Goal: Task Accomplishment & Management: Complete application form

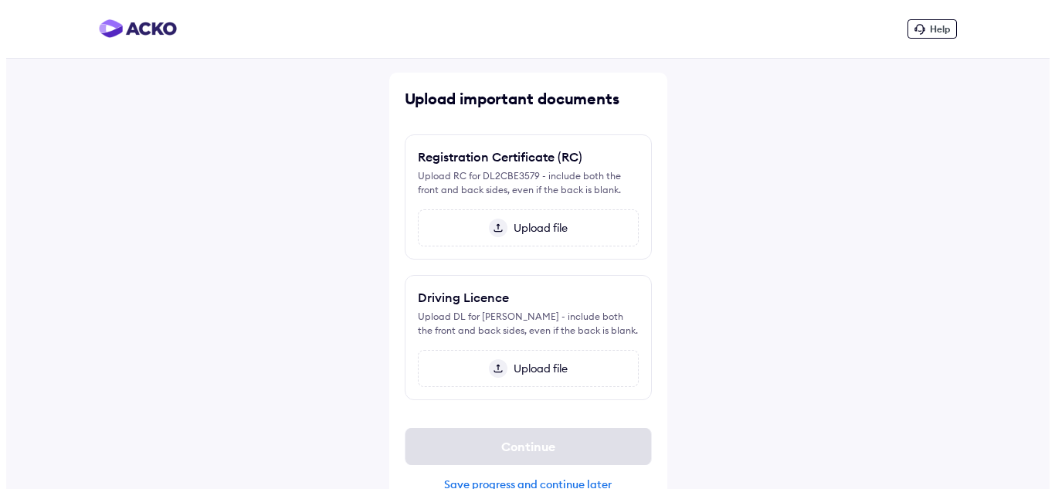
scroll to position [30, 0]
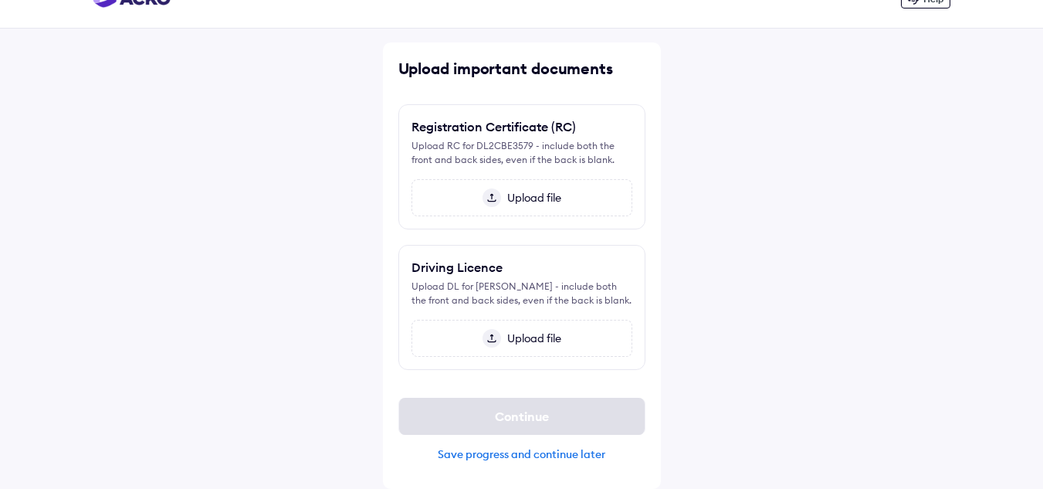
click at [539, 455] on div "Save progress and continue later" at bounding box center [521, 454] width 247 height 14
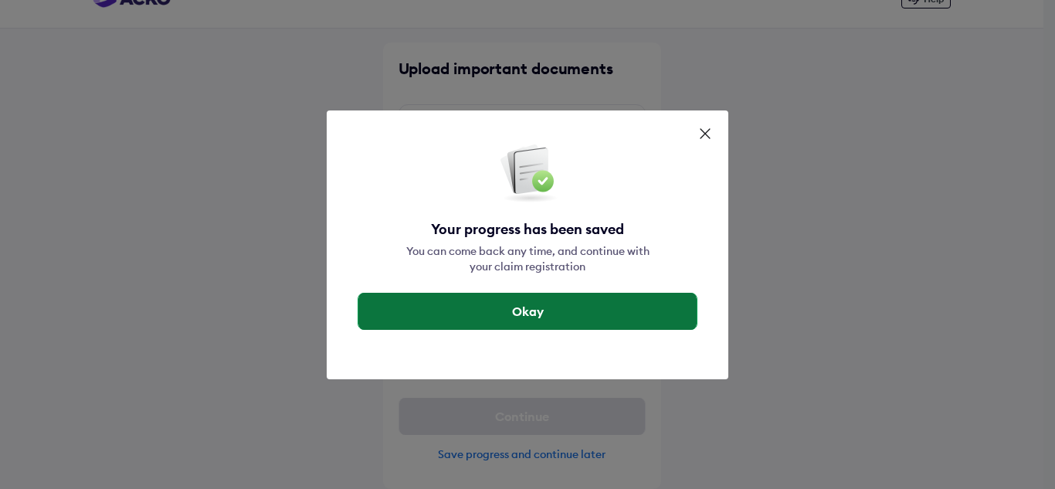
click at [558, 318] on button "Okay" at bounding box center [527, 311] width 338 height 37
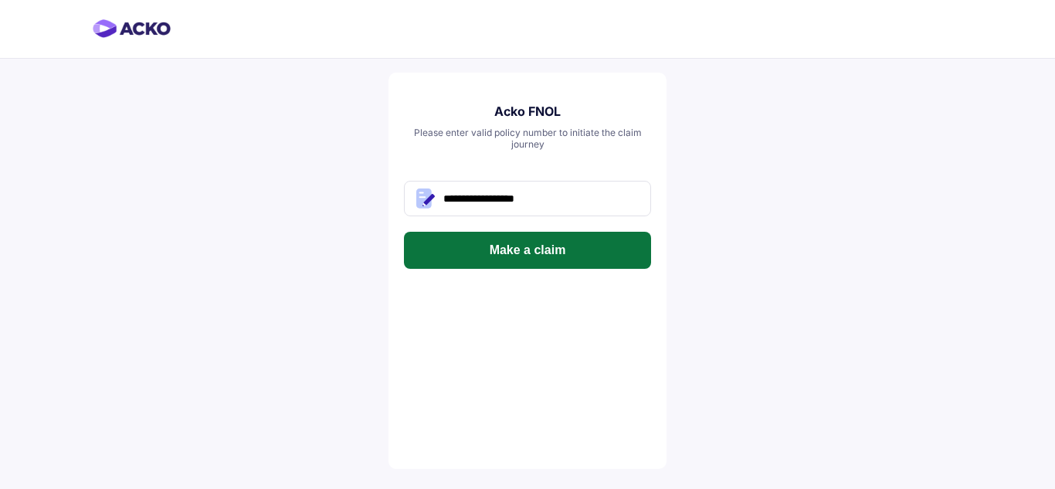
click at [552, 255] on button "Make a claim" at bounding box center [527, 250] width 247 height 37
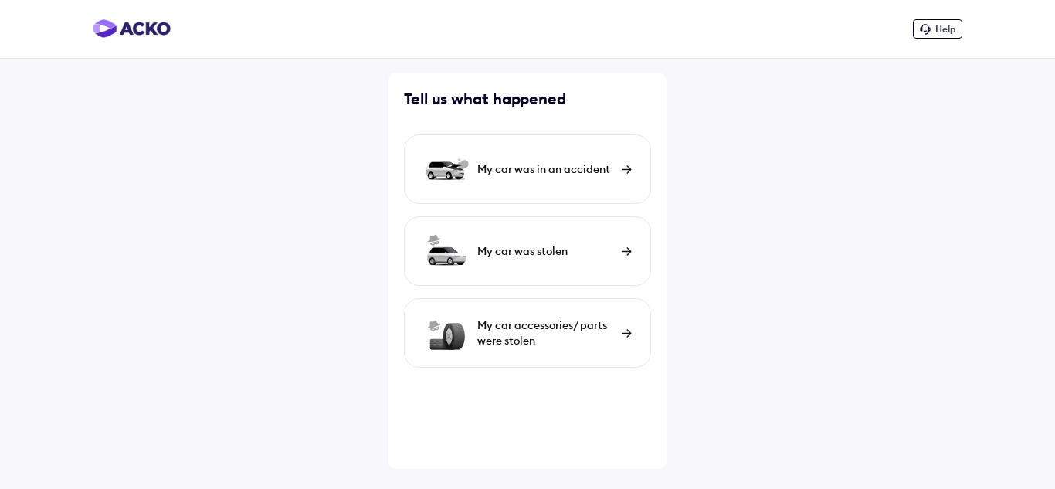
click at [559, 158] on div "My car was in an accident" at bounding box center [527, 169] width 247 height 70
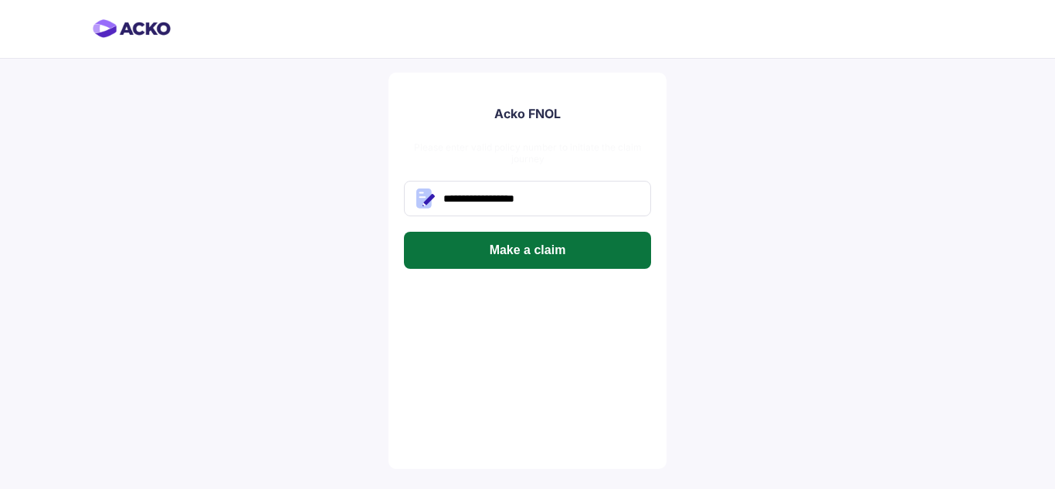
click at [547, 243] on button "Make a claim" at bounding box center [527, 250] width 247 height 37
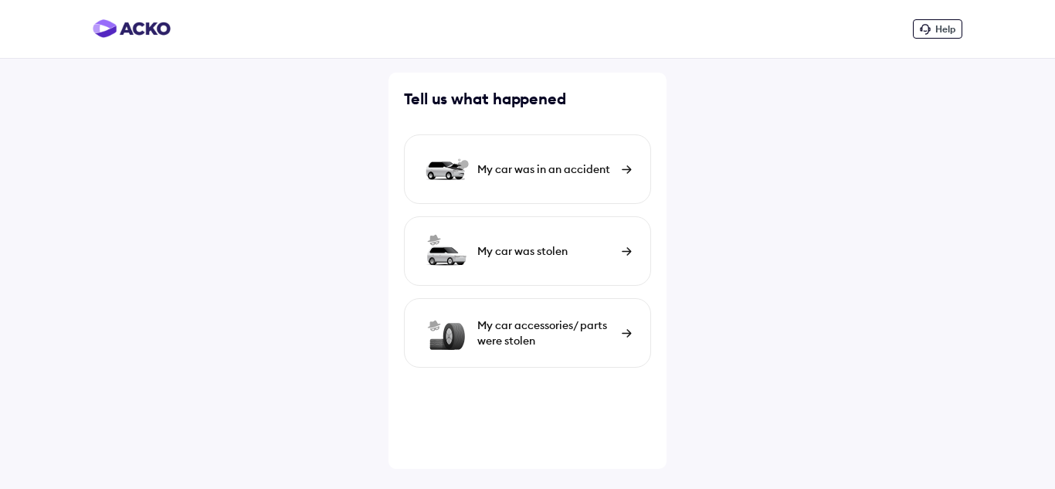
click at [548, 181] on div "My car was in an accident" at bounding box center [527, 169] width 247 height 70
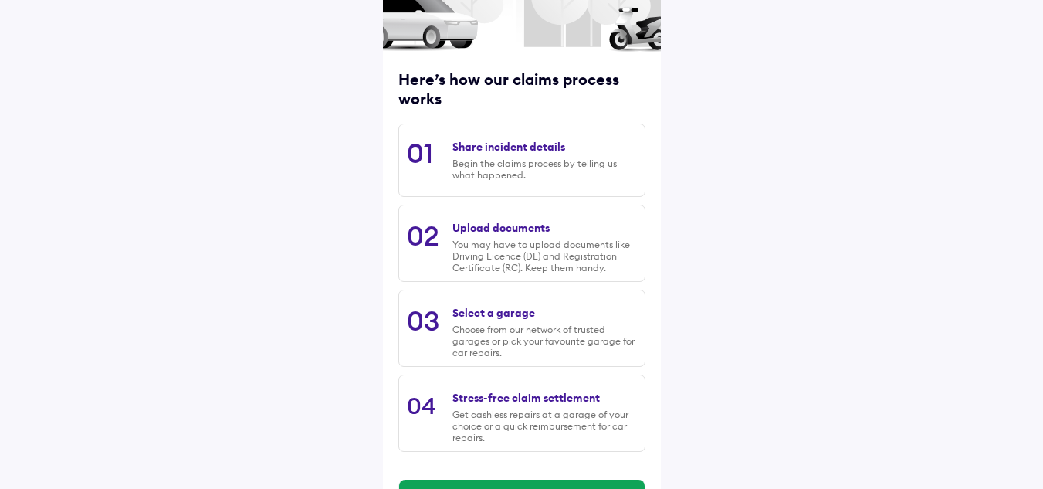
scroll to position [203, 0]
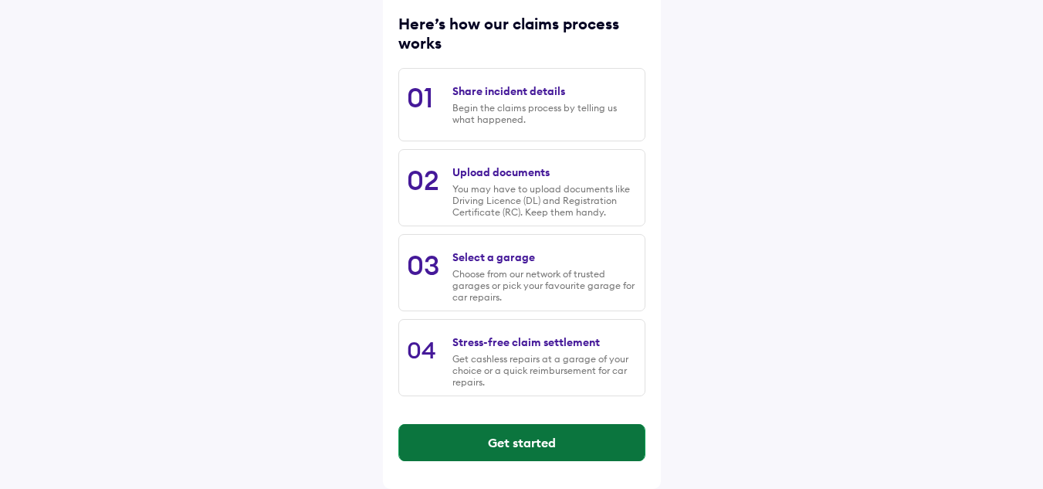
click at [528, 441] on button "Get started" at bounding box center [522, 442] width 246 height 37
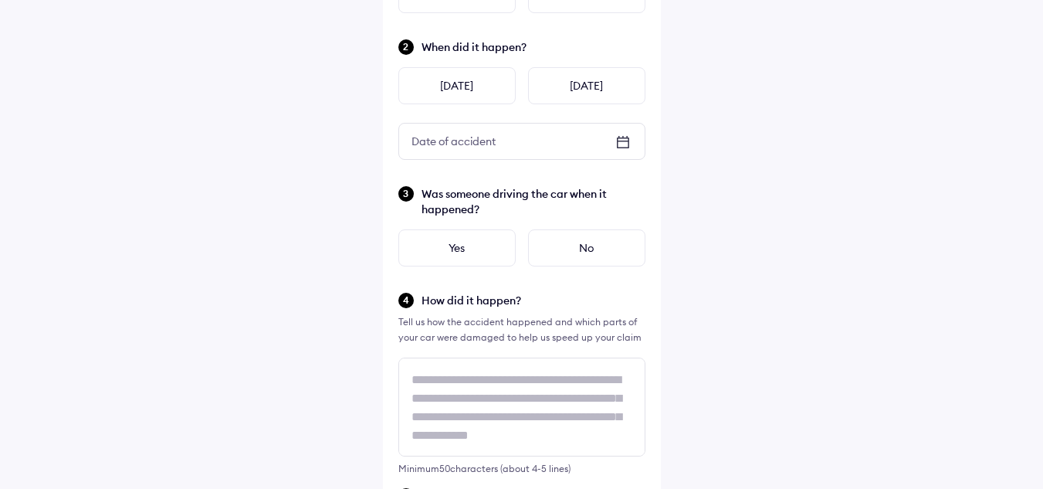
scroll to position [0, 0]
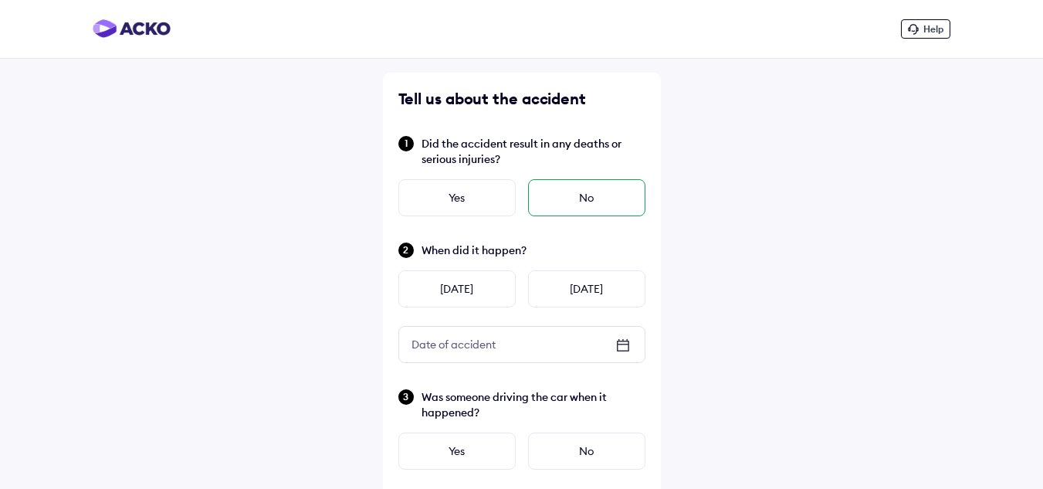
click at [574, 212] on div "No" at bounding box center [586, 197] width 117 height 37
click at [574, 286] on div "[DATE]" at bounding box center [586, 288] width 117 height 37
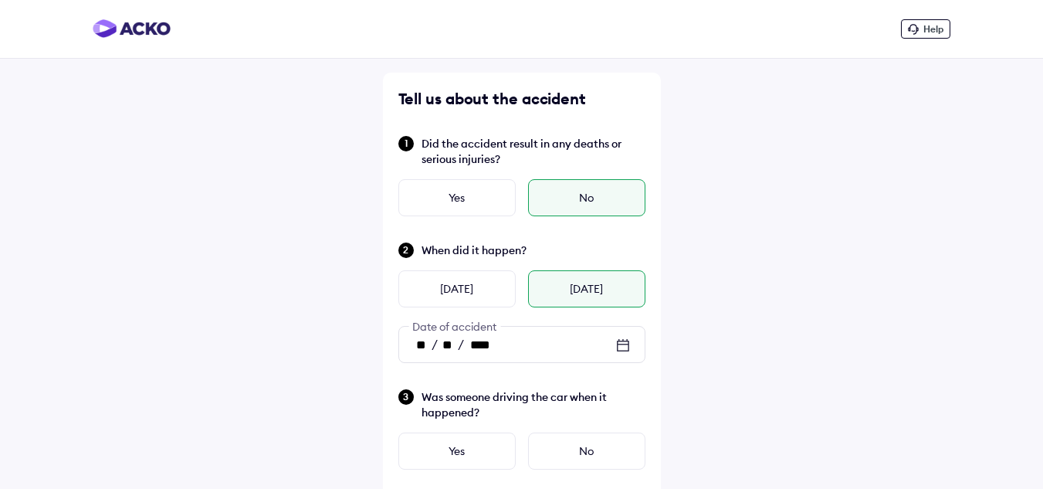
click at [571, 345] on div "** / ** / ****" at bounding box center [522, 345] width 246 height 36
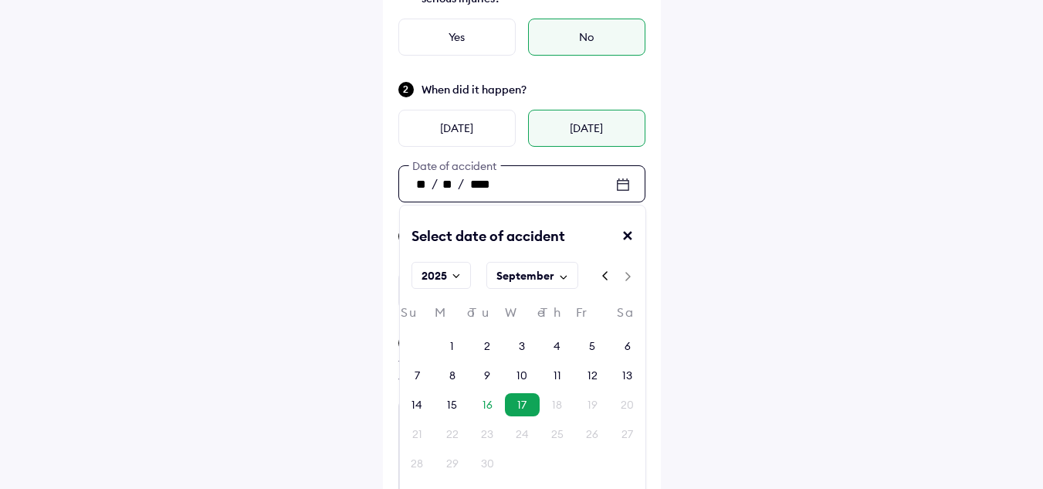
scroll to position [162, 0]
click at [423, 409] on div "14" at bounding box center [417, 403] width 35 height 23
type input "**"
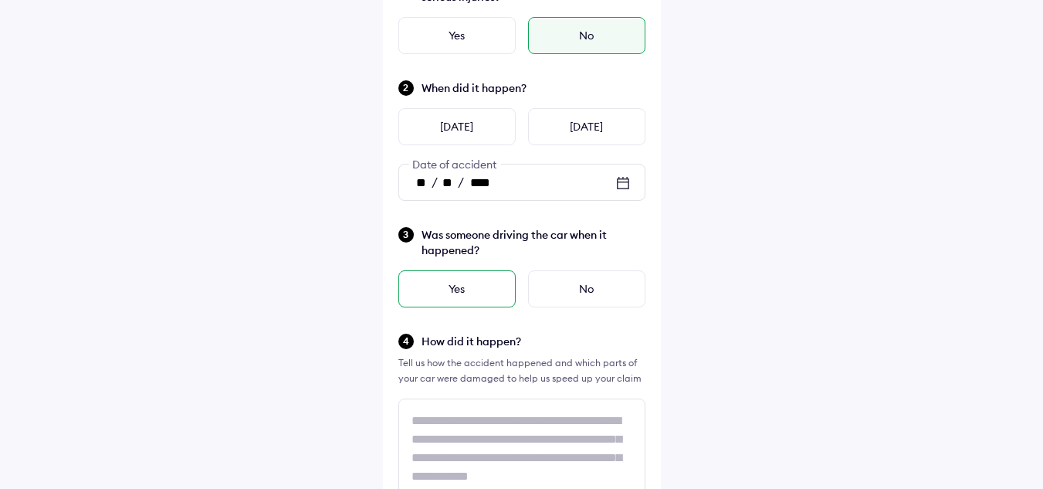
click at [470, 294] on div "Yes" at bounding box center [456, 288] width 117 height 37
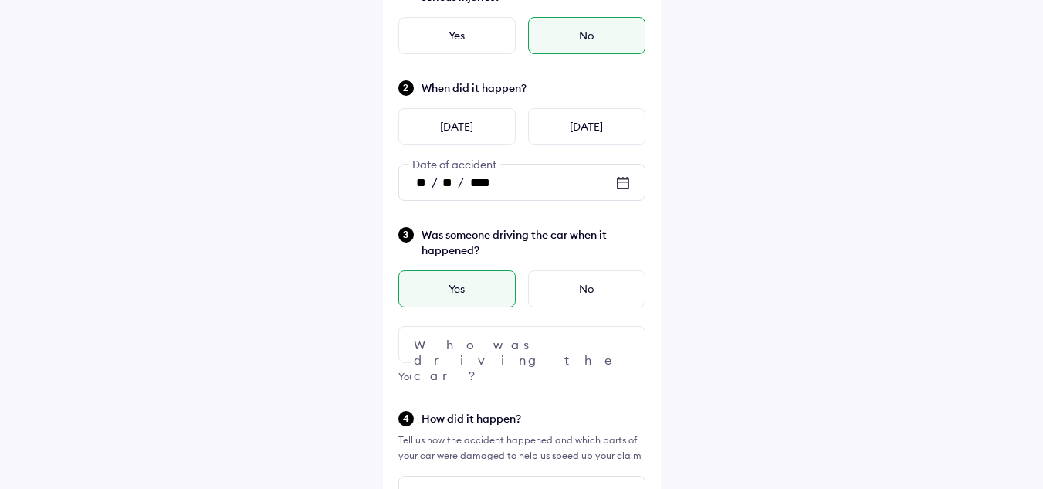
click at [485, 340] on div at bounding box center [521, 344] width 247 height 37
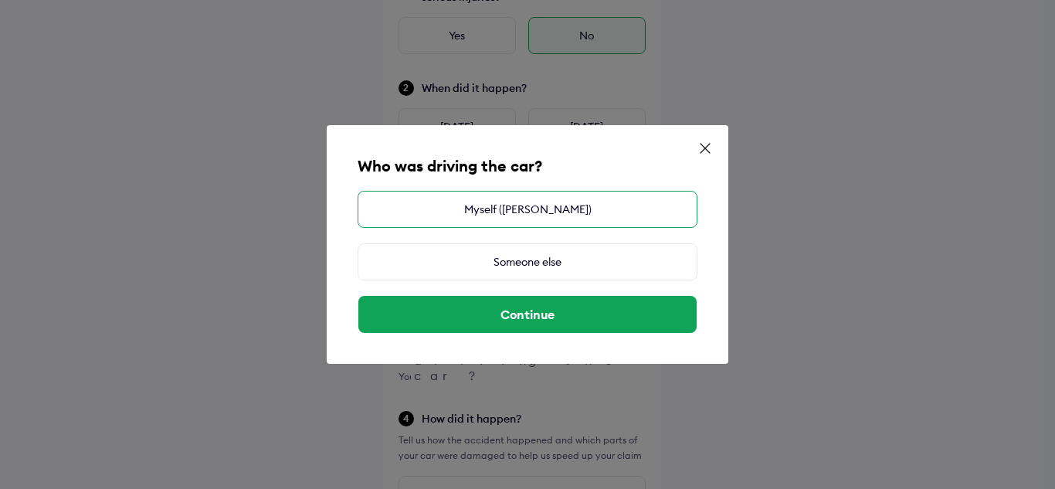
click at [526, 201] on div "Myself ([PERSON_NAME])" at bounding box center [528, 209] width 340 height 37
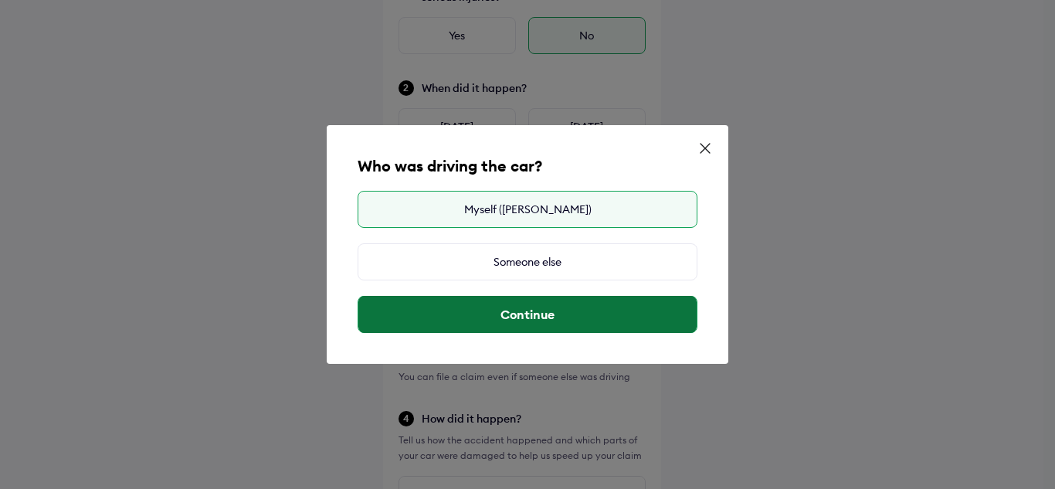
click at [537, 301] on button "Continue" at bounding box center [527, 314] width 338 height 37
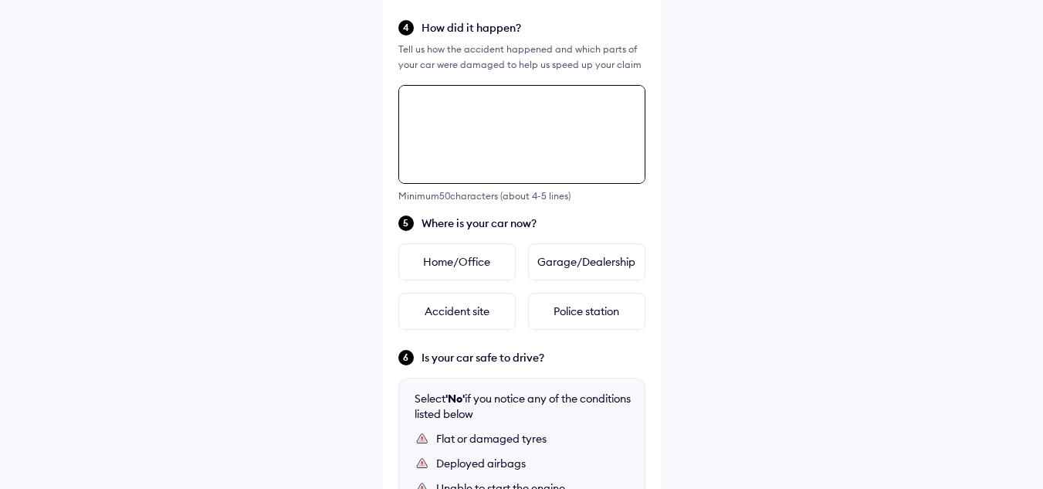
click at [514, 311] on div "Tell us about the accident Did the accident result in any deaths or serious inj…" at bounding box center [522, 146] width 278 height 1252
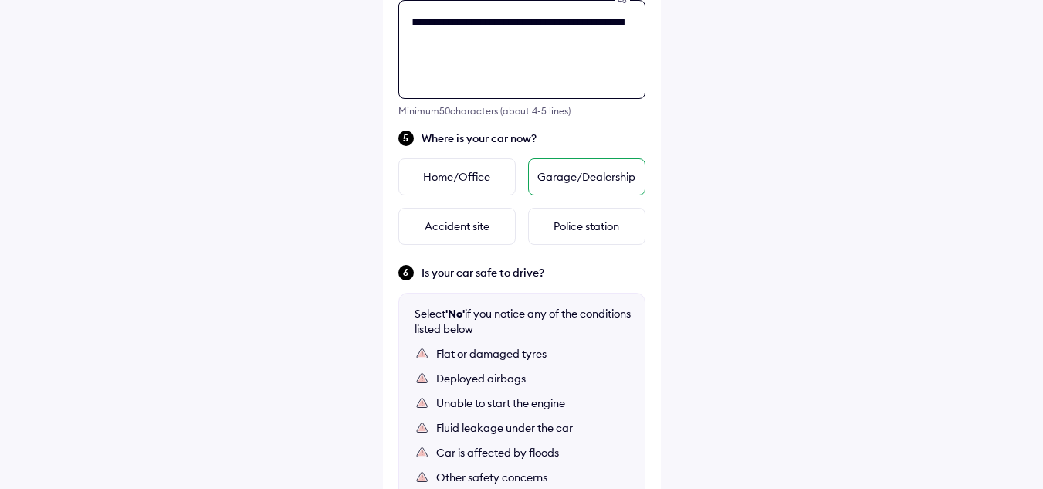
type textarea "**********"
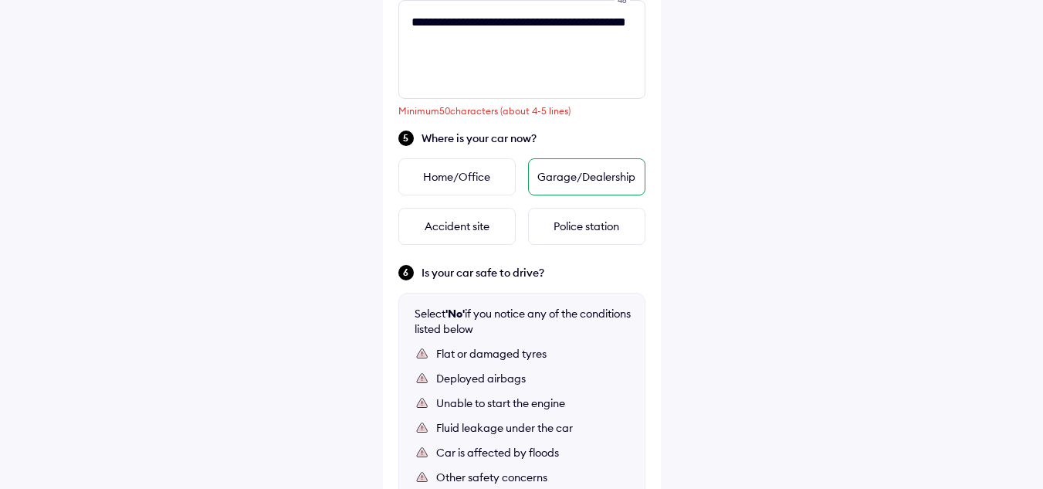
click at [579, 183] on div "Garage/Dealership" at bounding box center [586, 176] width 117 height 37
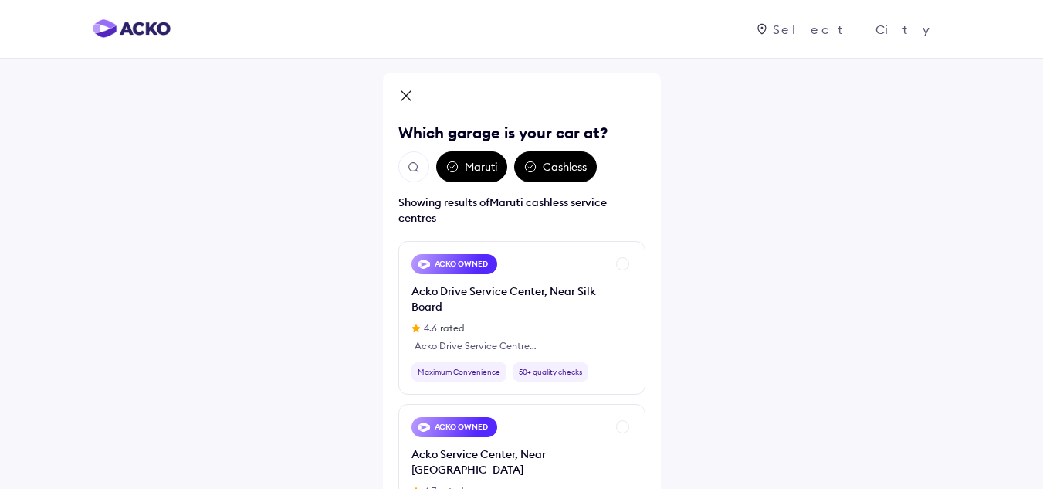
scroll to position [127, 0]
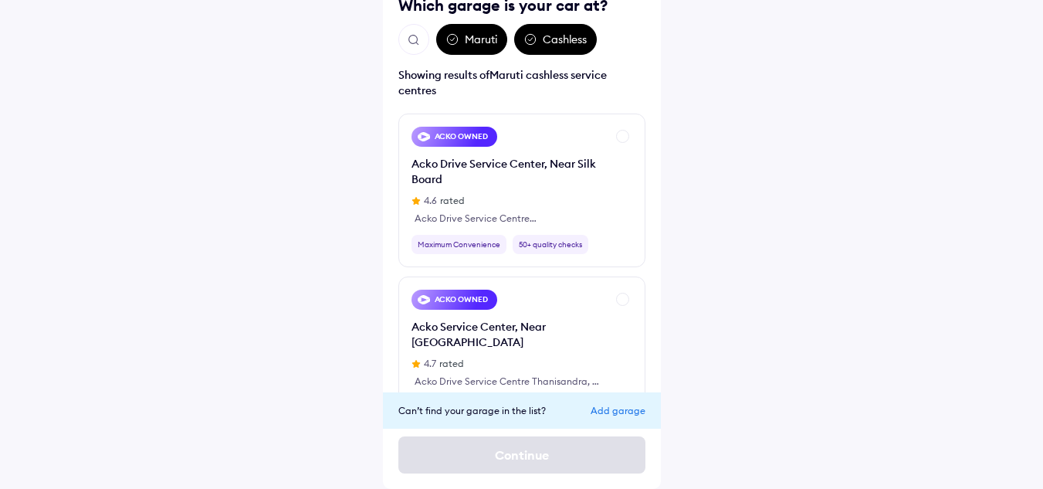
click at [632, 409] on div "Add garage" at bounding box center [618, 411] width 55 height 12
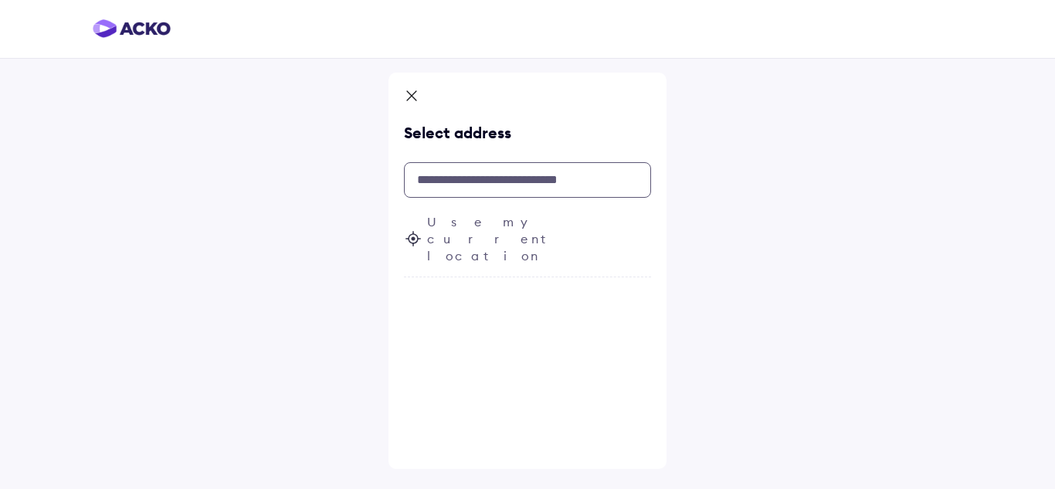
click at [507, 183] on input "text" at bounding box center [527, 180] width 247 height 36
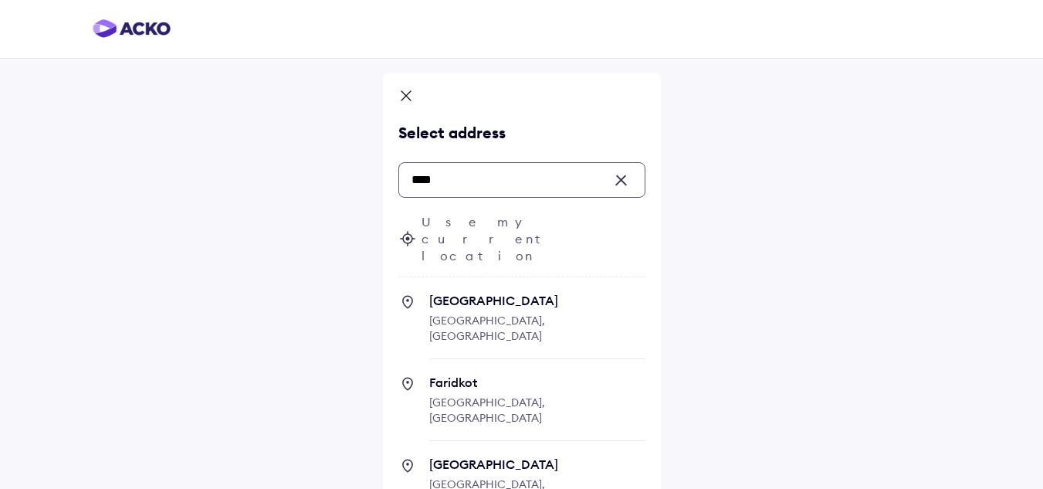
click at [469, 293] on span "[GEOGRAPHIC_DATA]" at bounding box center [537, 300] width 216 height 15
type input "****"
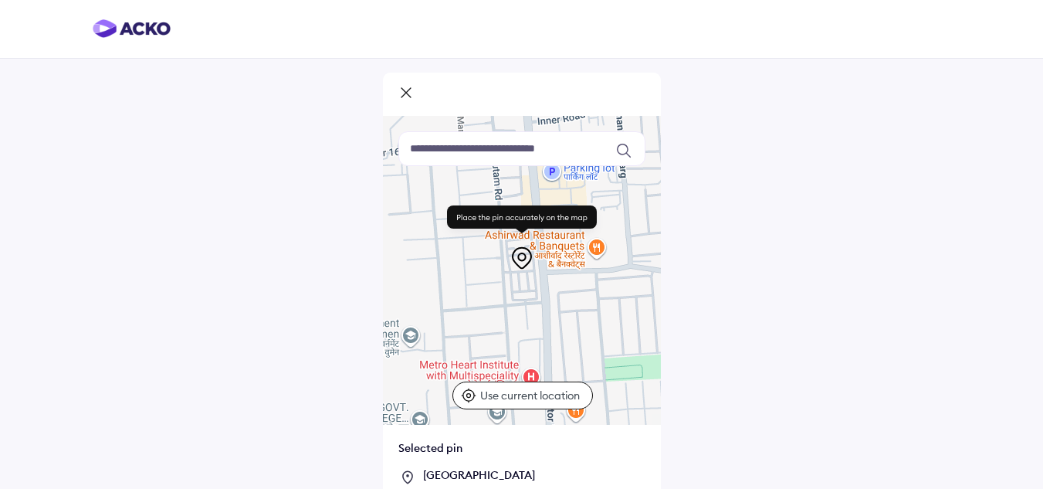
scroll to position [97, 0]
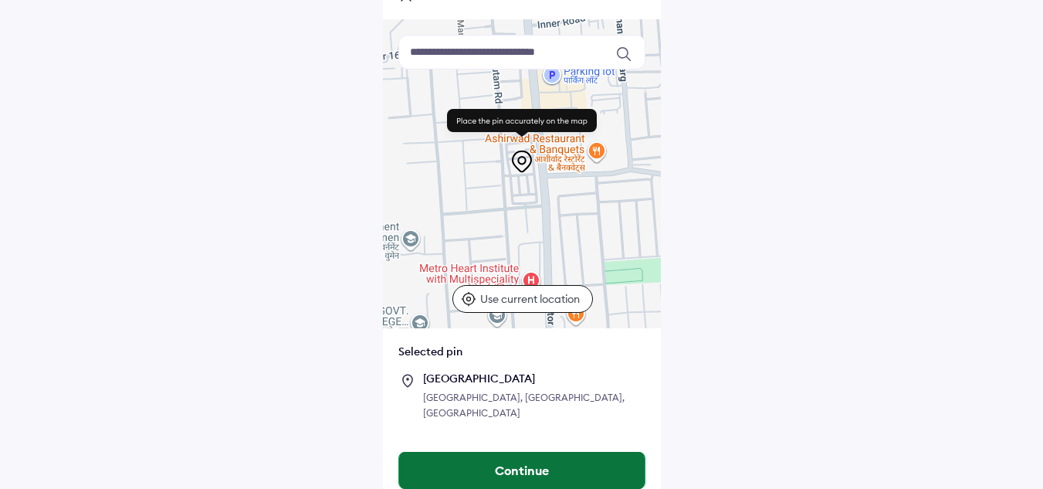
click at [500, 462] on button "Continue" at bounding box center [522, 470] width 246 height 37
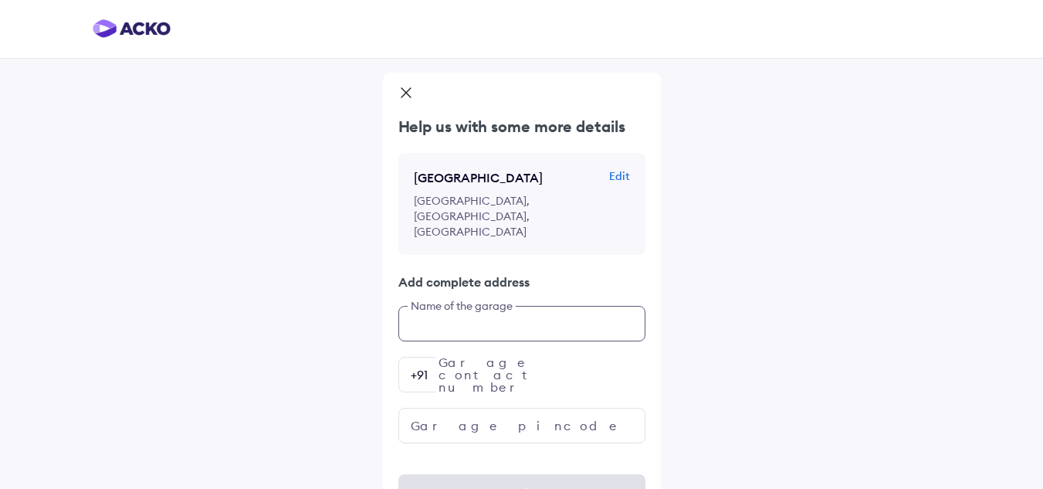
scroll to position [7, 0]
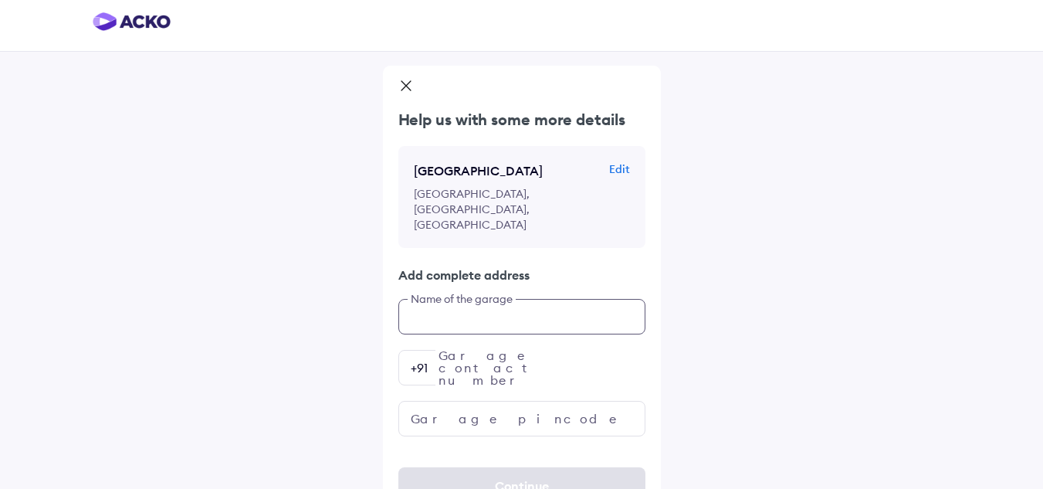
click at [475, 299] on input "text" at bounding box center [521, 317] width 247 height 36
type input "**********"
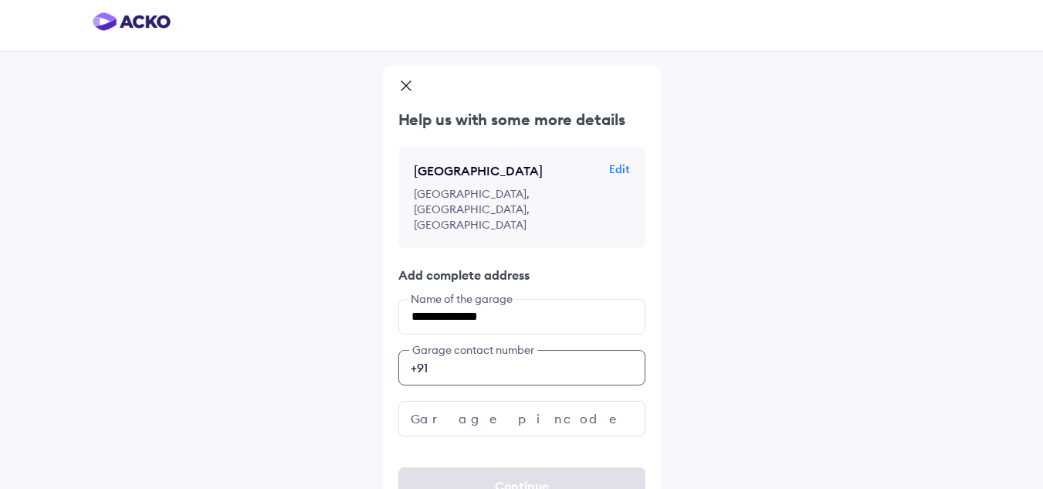
click at [486, 350] on input "number" at bounding box center [521, 368] width 247 height 36
click at [315, 200] on div "**********" at bounding box center [521, 256] width 1043 height 527
click at [500, 350] on input "number" at bounding box center [521, 368] width 247 height 36
type input "**********"
click at [475, 401] on input "text" at bounding box center [521, 419] width 247 height 36
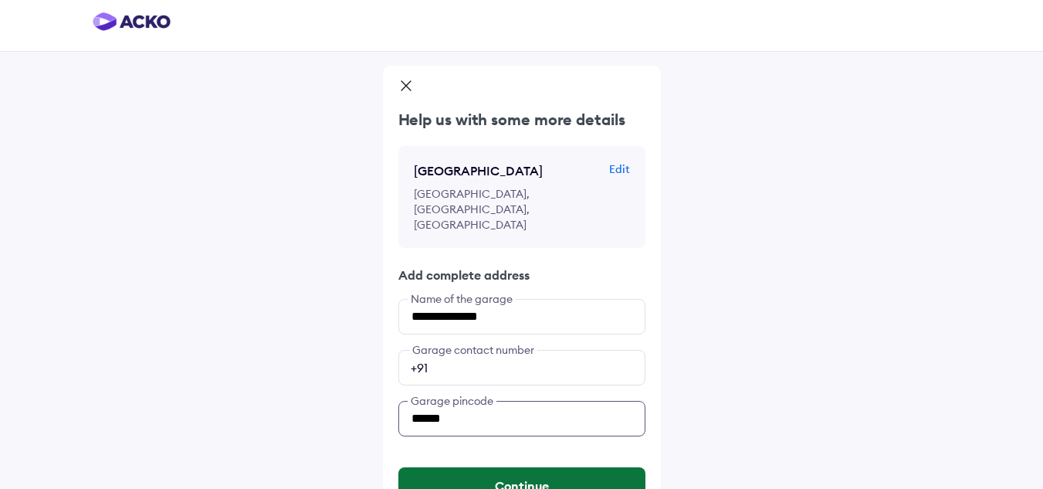
type input "******"
click at [483, 467] on button "Continue" at bounding box center [521, 485] width 247 height 37
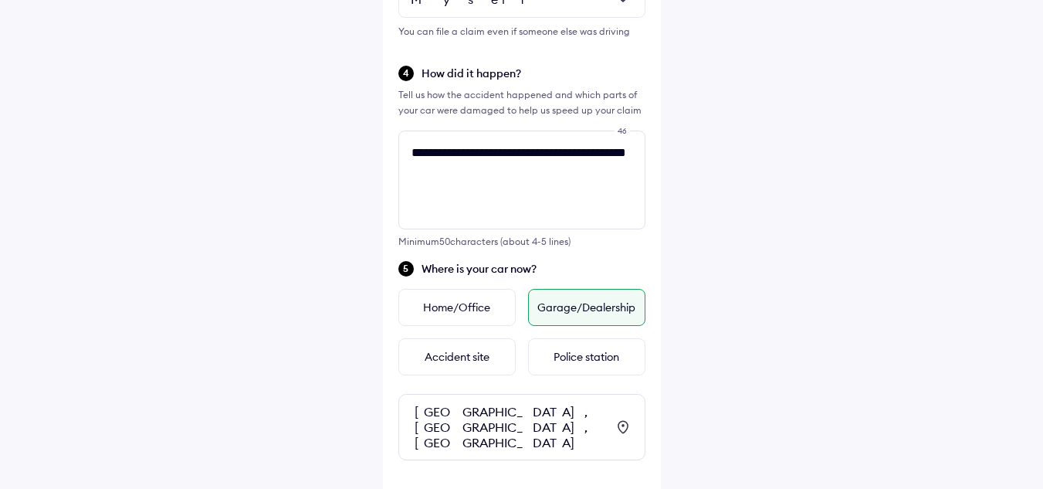
scroll to position [584, 0]
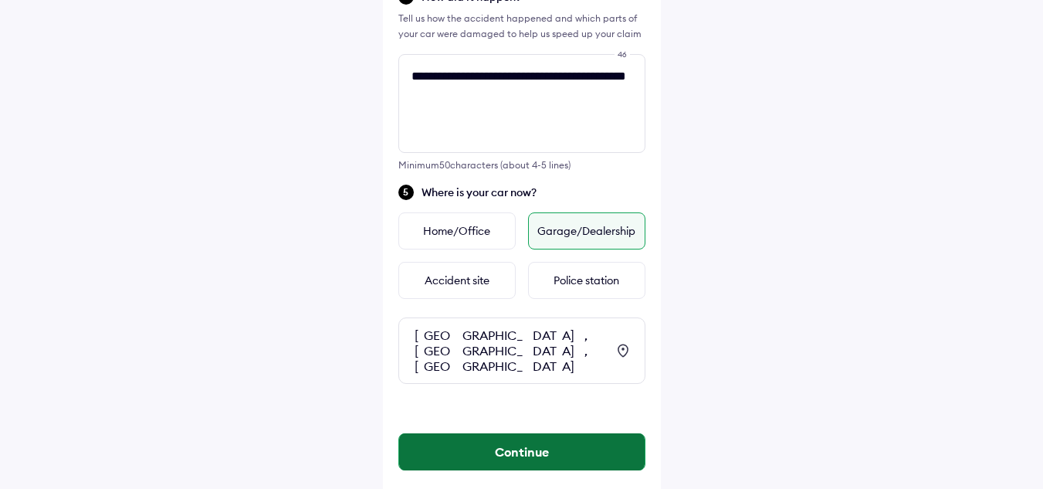
click at [503, 433] on button "Continue" at bounding box center [522, 451] width 246 height 37
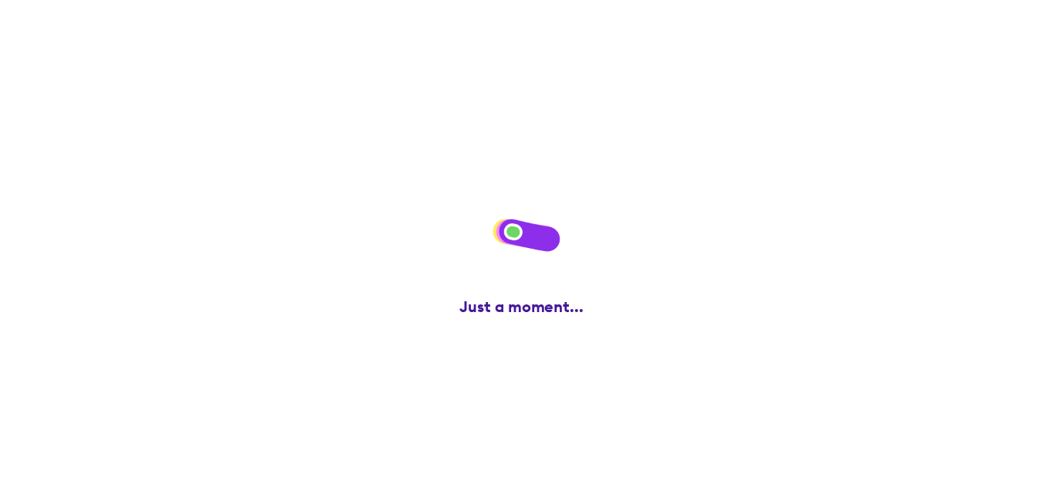
scroll to position [0, 0]
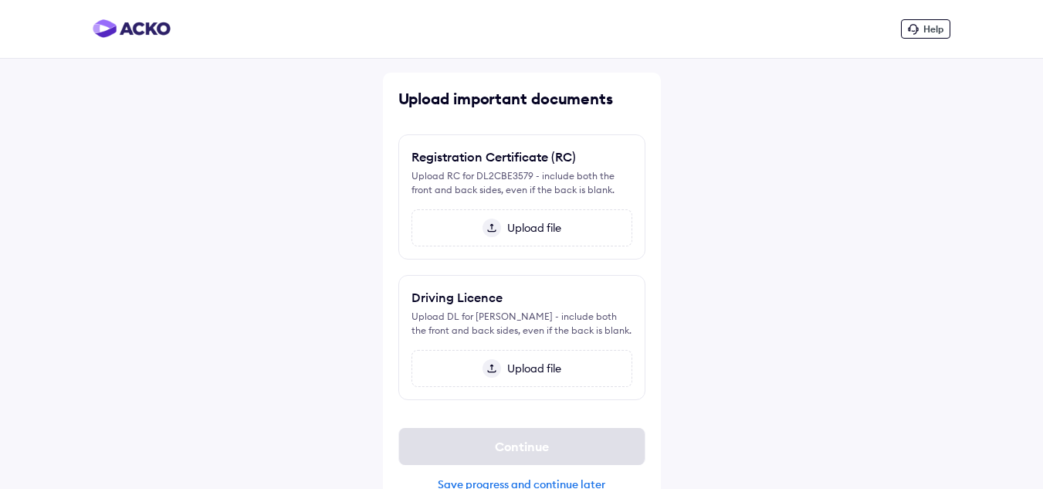
click at [522, 222] on span "Upload file" at bounding box center [531, 228] width 60 height 14
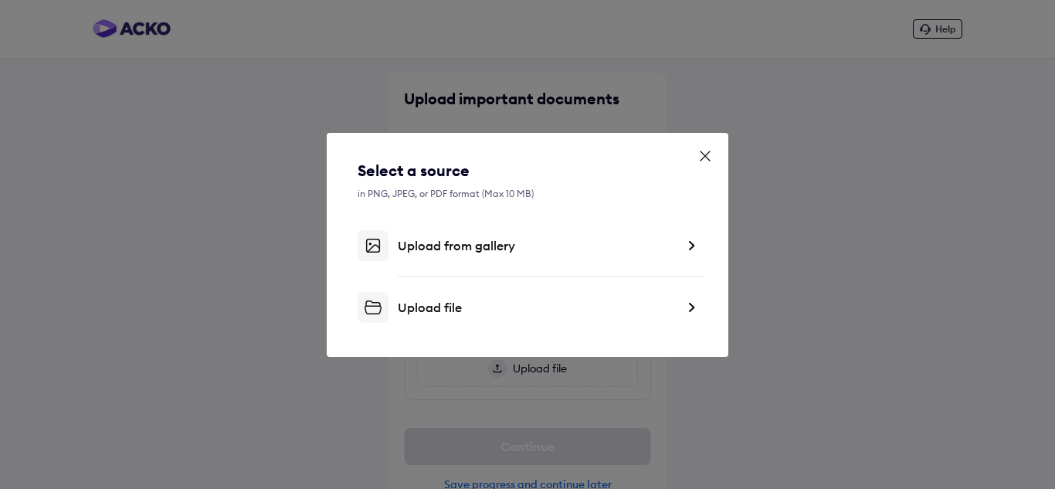
click at [500, 239] on div "Upload from gallery" at bounding box center [537, 245] width 278 height 15
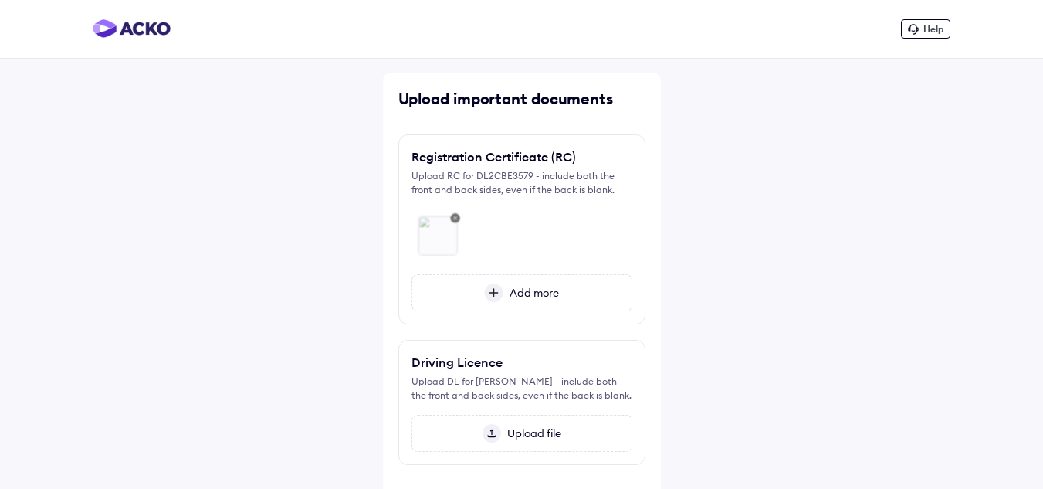
click at [533, 293] on span "Add more" at bounding box center [531, 293] width 56 height 14
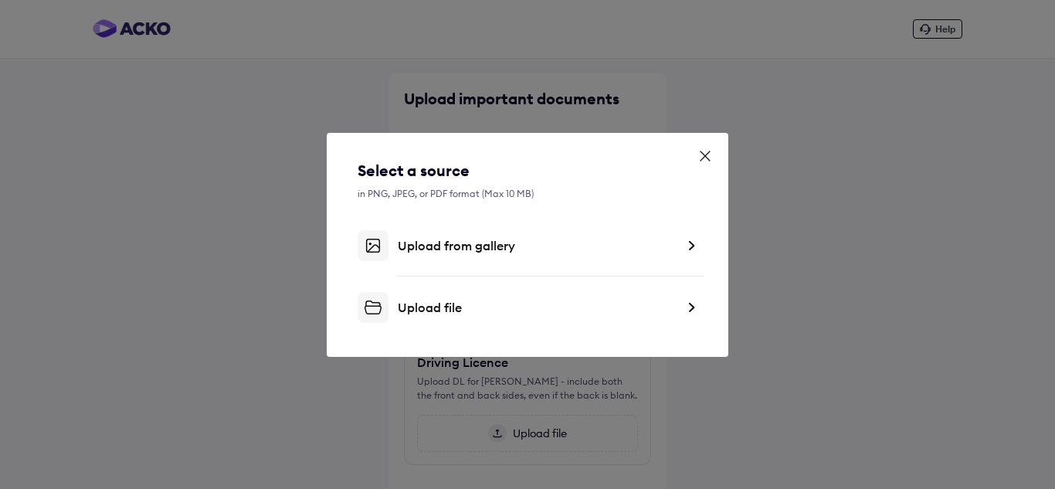
click at [489, 234] on div "Upload from gallery" at bounding box center [528, 245] width 340 height 31
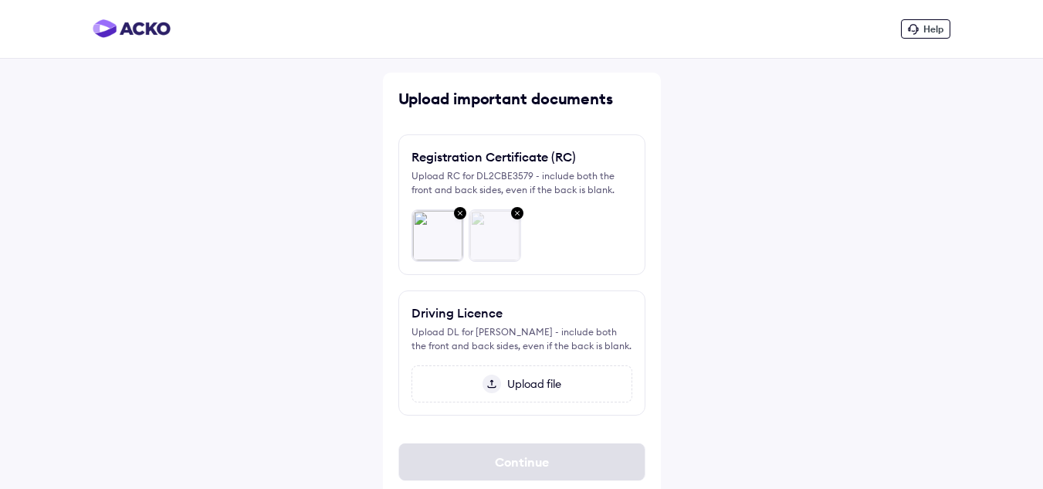
click at [514, 379] on span "Upload file" at bounding box center [531, 384] width 60 height 14
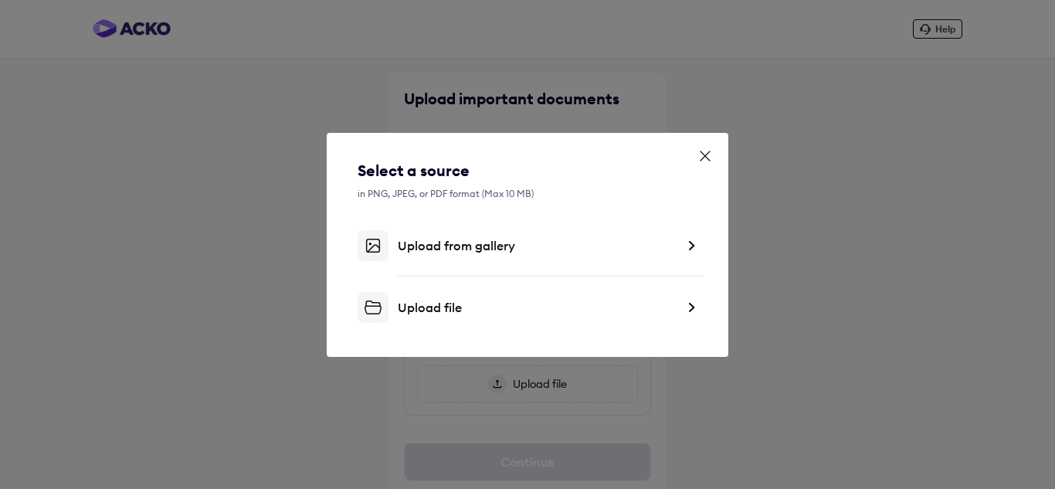
click at [448, 246] on div "Upload from gallery" at bounding box center [537, 245] width 278 height 15
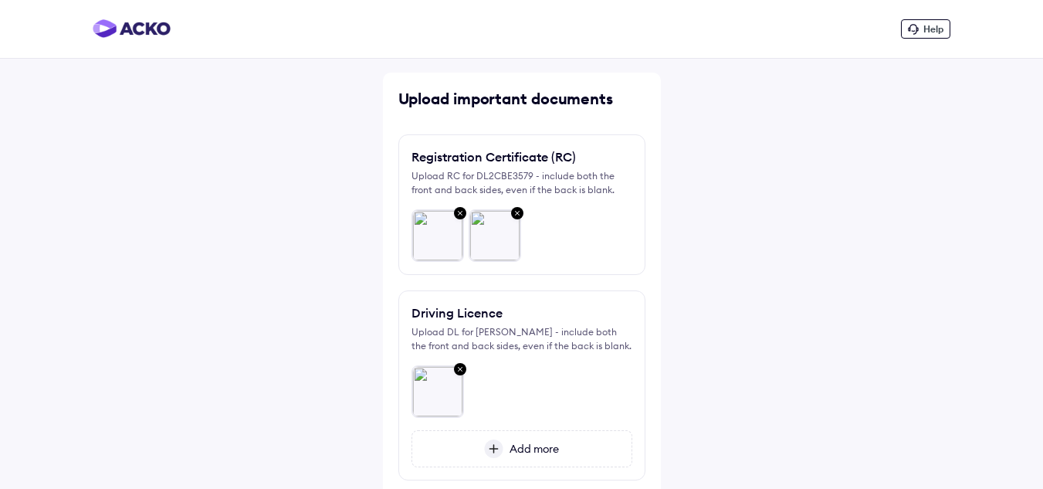
click at [529, 446] on span "Add more" at bounding box center [531, 449] width 56 height 14
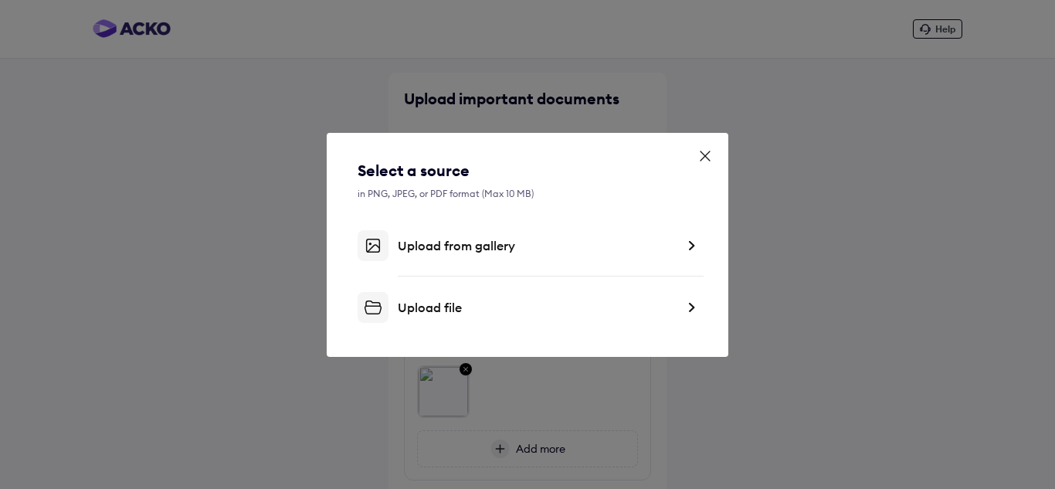
click at [483, 253] on div "Upload from gallery" at bounding box center [537, 245] width 278 height 15
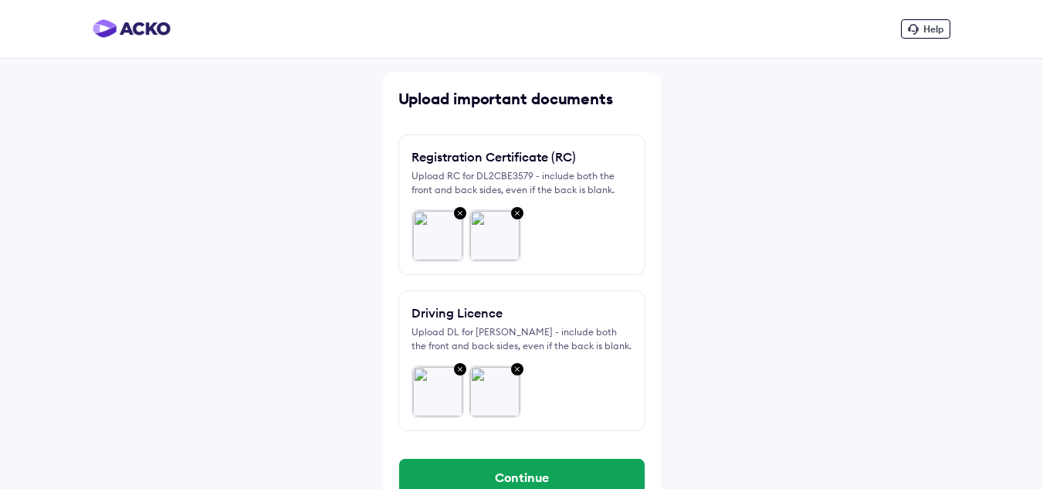
scroll to position [61, 0]
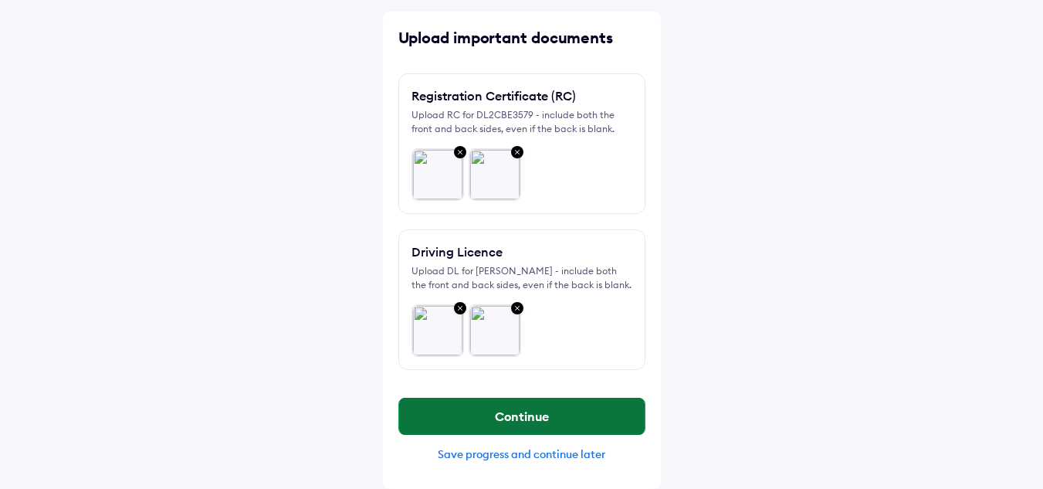
click at [588, 413] on button "Continue" at bounding box center [522, 416] width 246 height 37
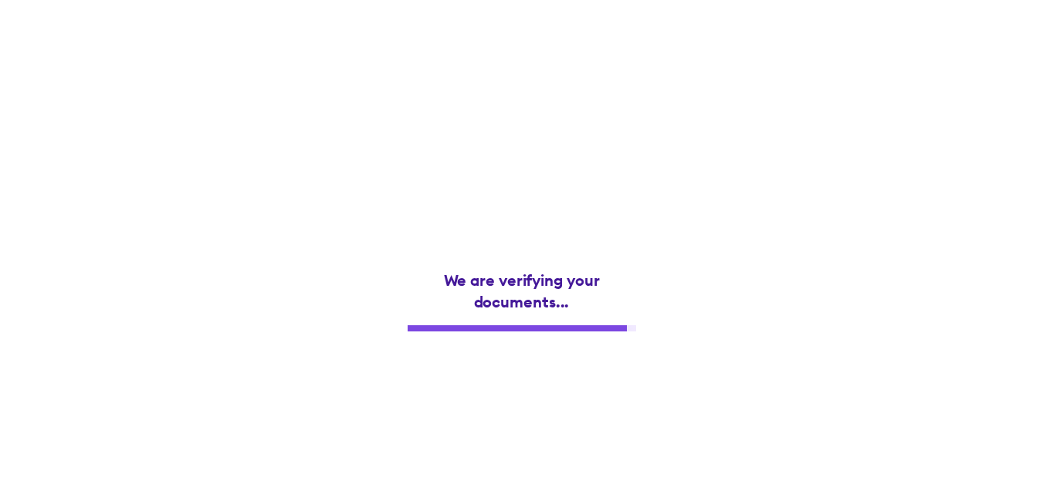
scroll to position [0, 0]
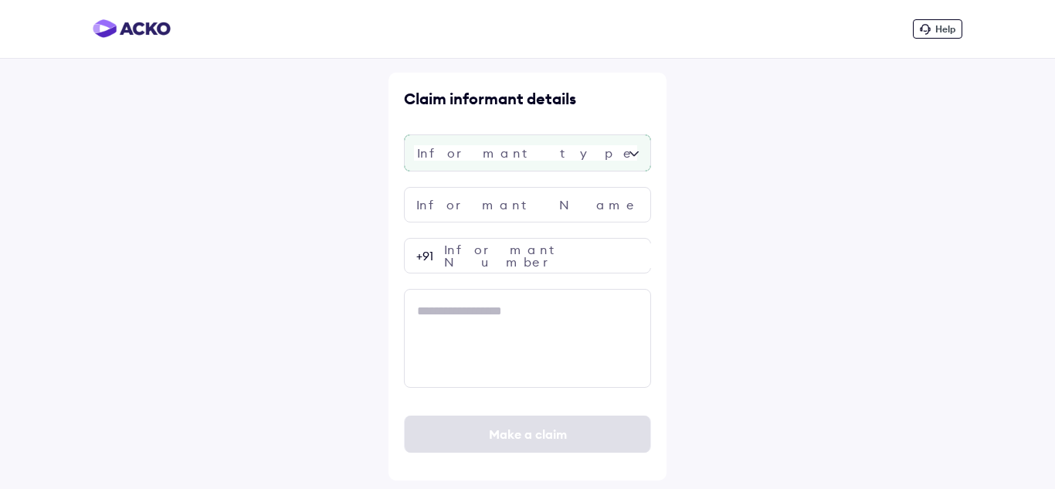
click at [546, 141] on div at bounding box center [527, 152] width 247 height 37
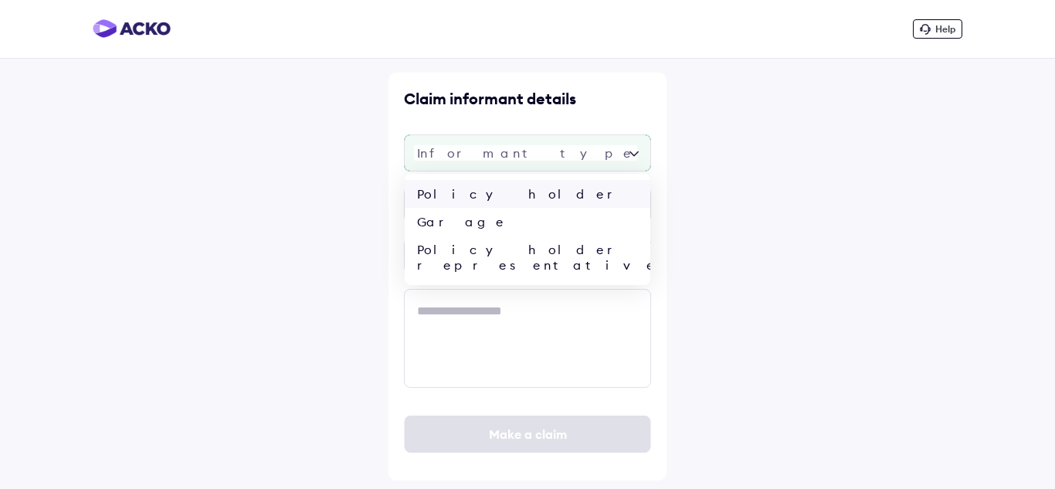
click at [510, 198] on div "Policy holder" at bounding box center [528, 194] width 246 height 28
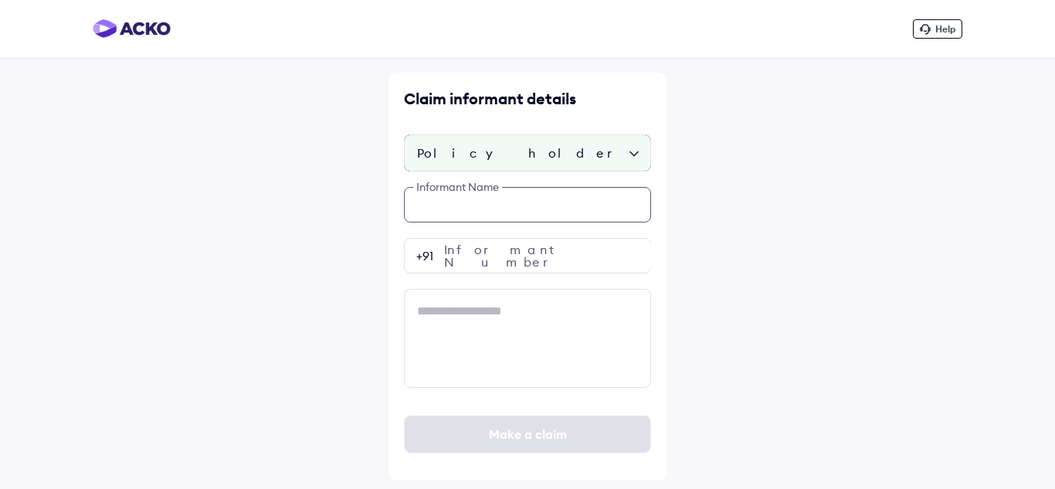
click at [508, 209] on input "text" at bounding box center [527, 205] width 247 height 36
type input "**********"
click at [476, 264] on input "number" at bounding box center [527, 256] width 247 height 36
paste input "**********"
type input "**********"
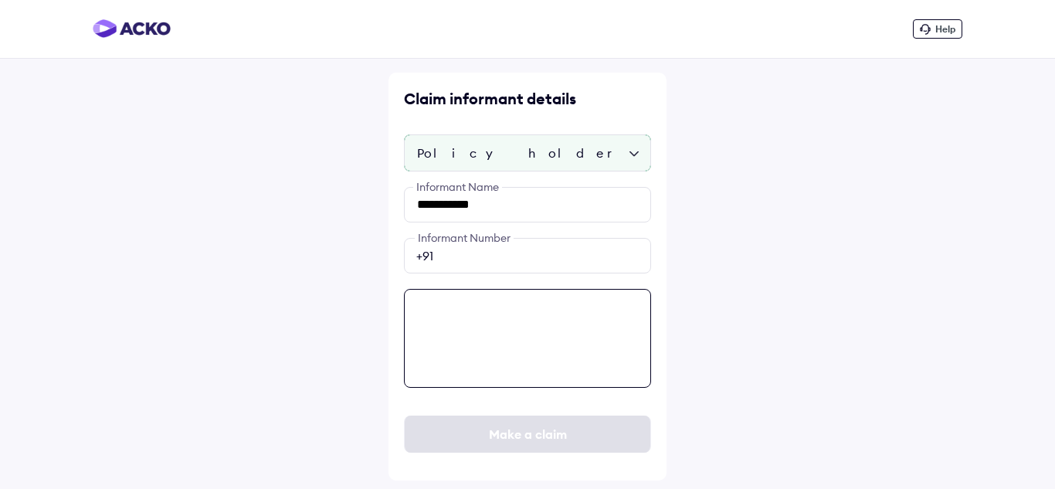
click at [471, 340] on textarea at bounding box center [527, 338] width 247 height 99
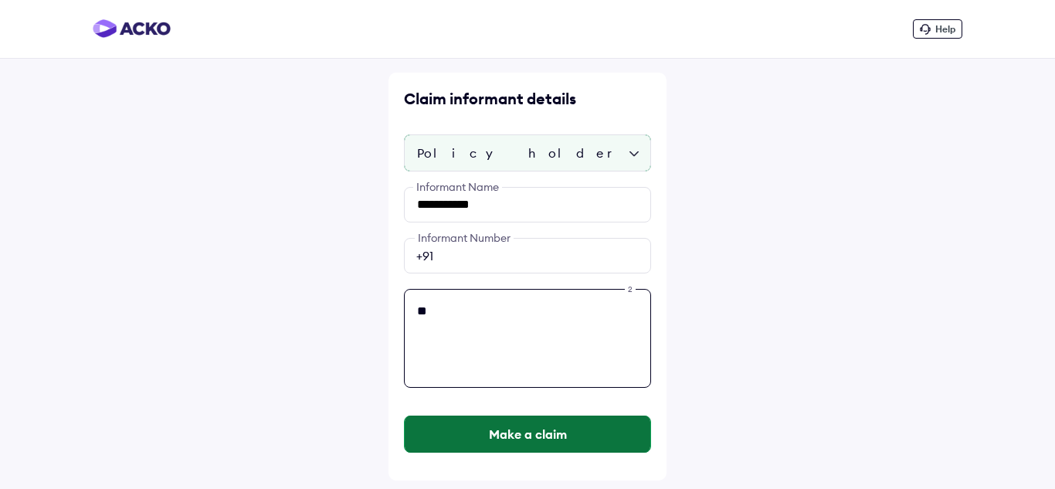
type textarea "**"
click at [491, 430] on button "Make a claim" at bounding box center [528, 433] width 246 height 37
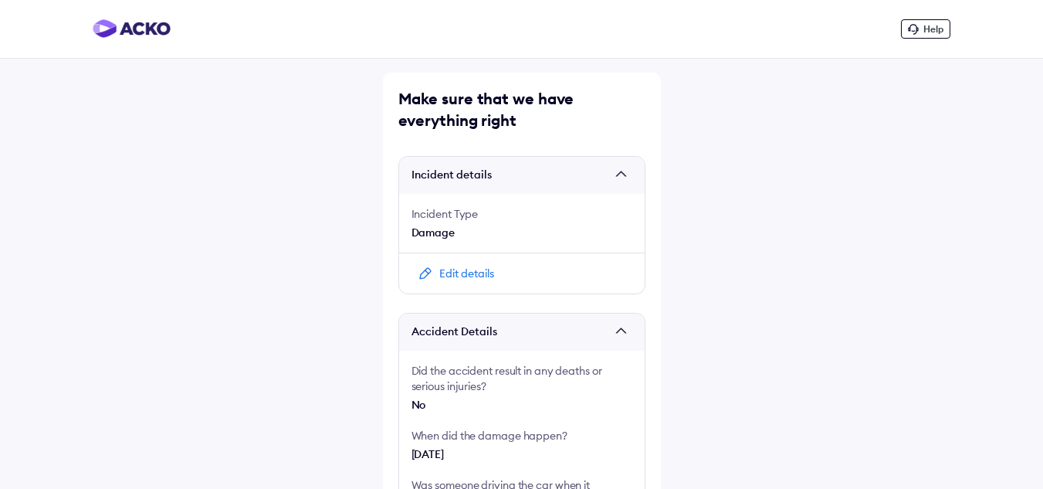
scroll to position [831, 0]
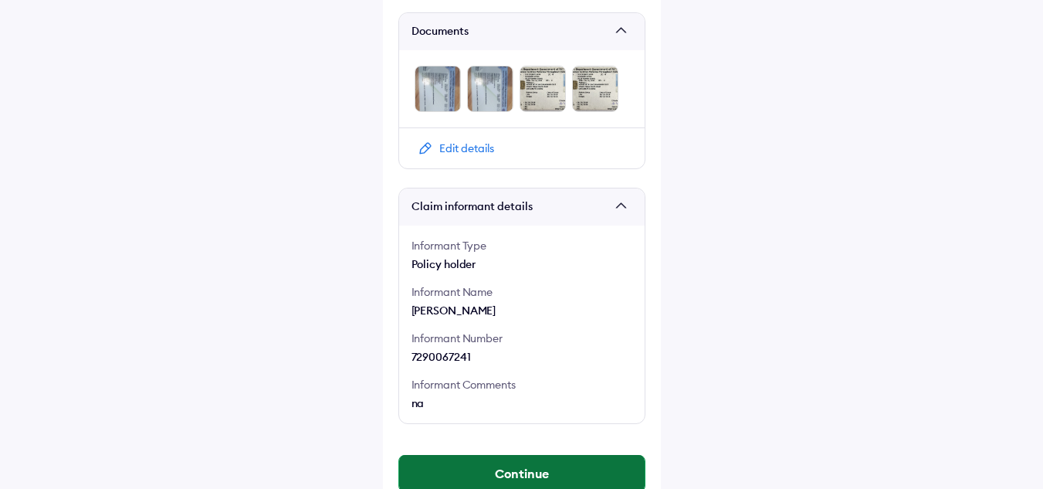
click at [556, 455] on button "Continue" at bounding box center [522, 473] width 246 height 37
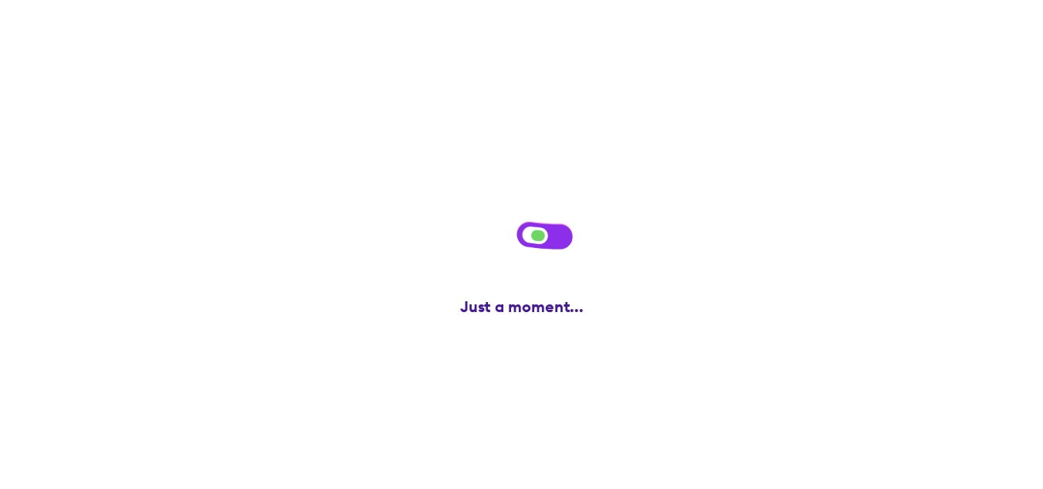
scroll to position [0, 0]
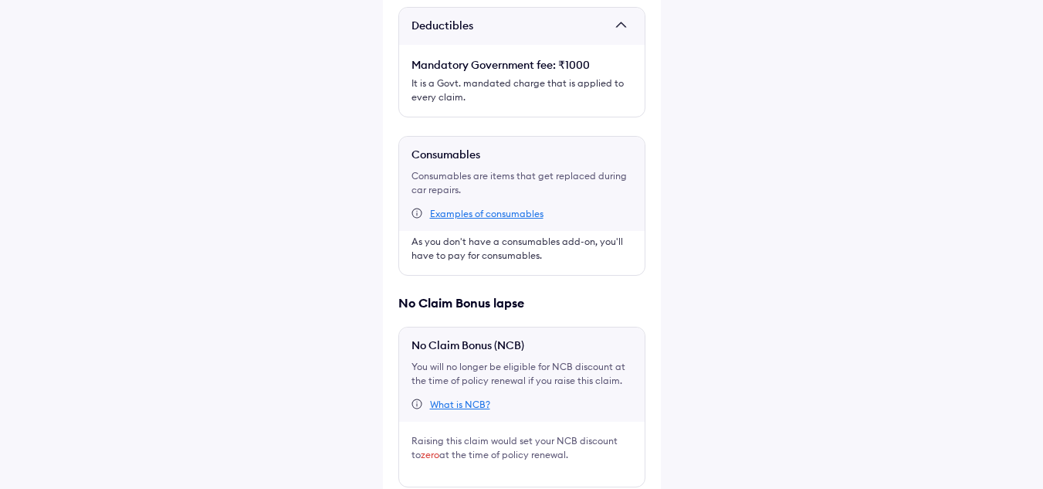
scroll to position [411, 0]
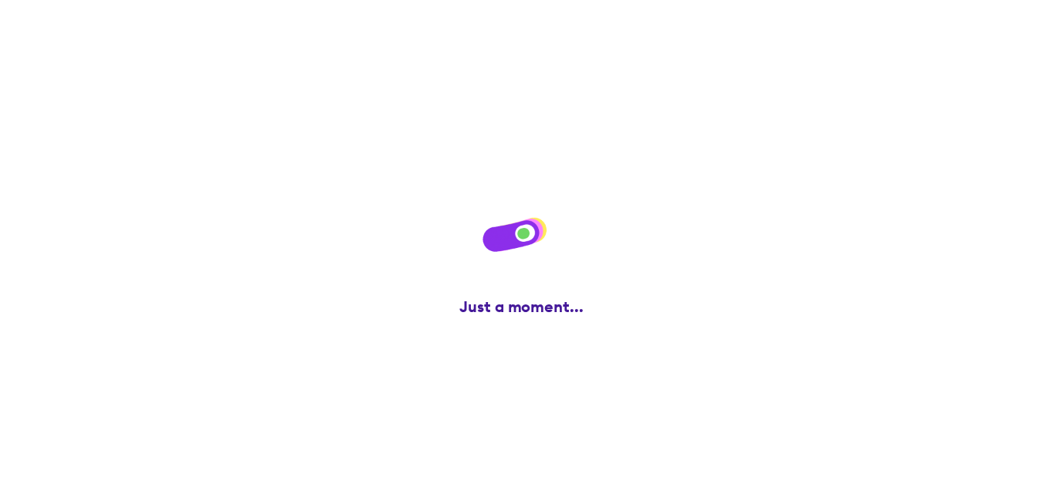
scroll to position [0, 0]
